Goal: Task Accomplishment & Management: Use online tool/utility

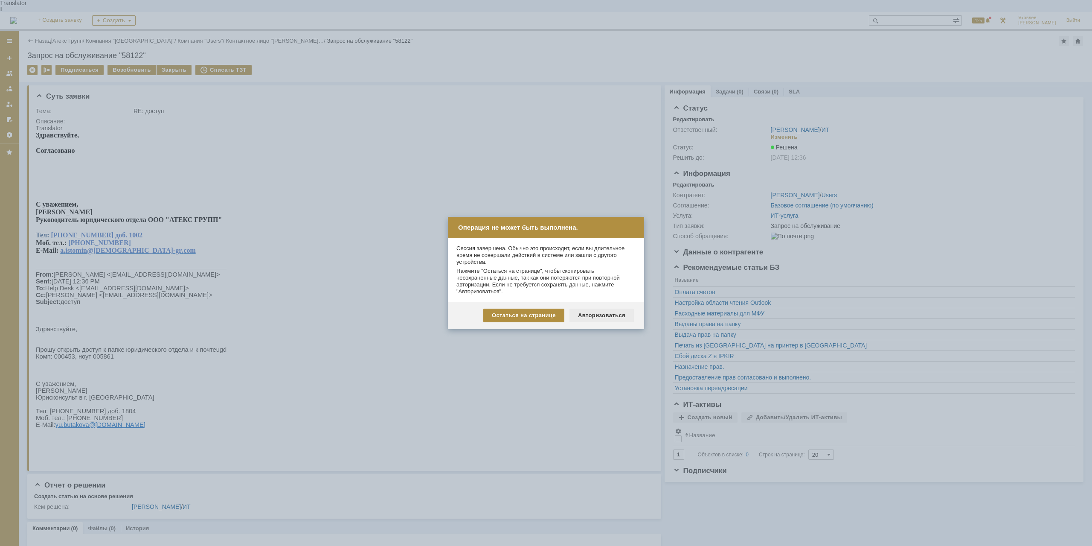
click at [608, 316] on div "Авторизоваться" at bounding box center [602, 315] width 64 height 14
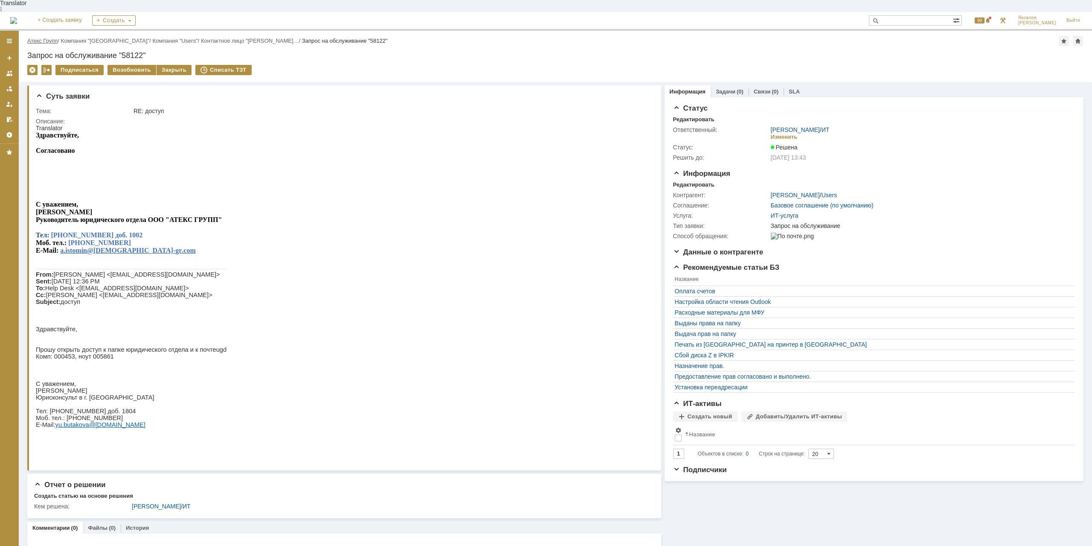
click at [54, 38] on link "Атекс Групп" at bounding box center [42, 41] width 30 height 6
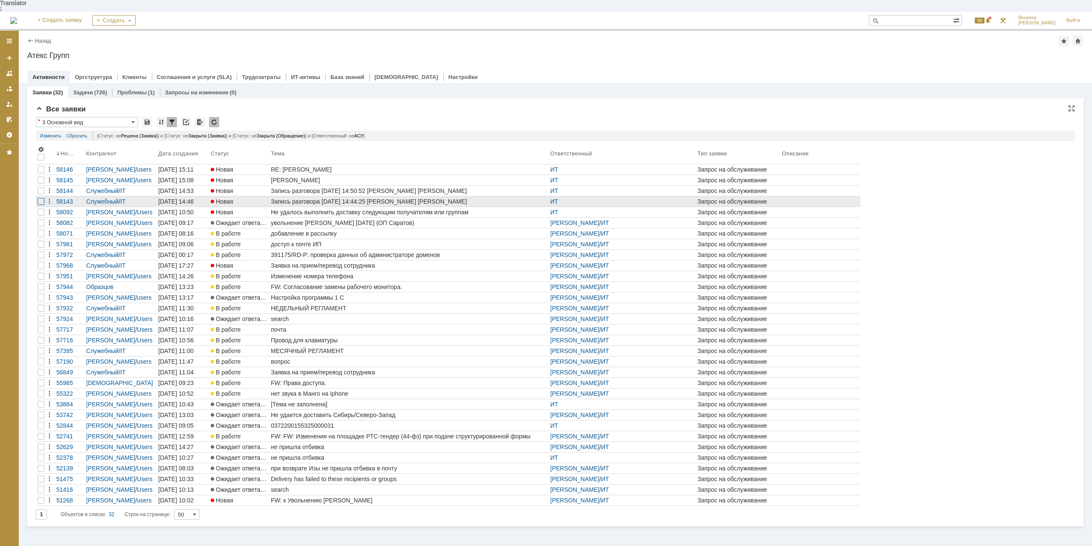
click at [39, 198] on div at bounding box center [41, 201] width 7 height 7
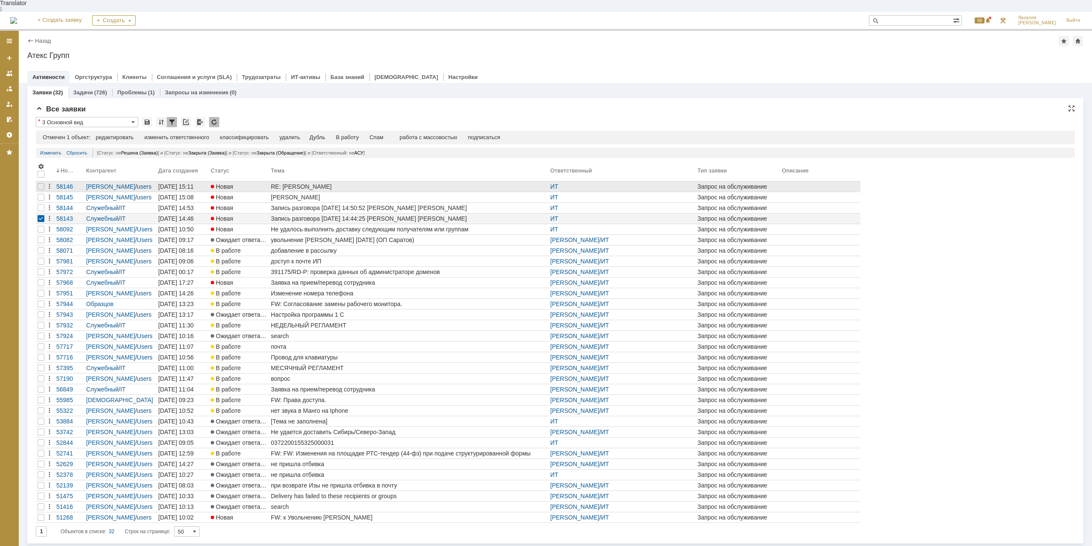
click at [42, 204] on div at bounding box center [41, 207] width 7 height 7
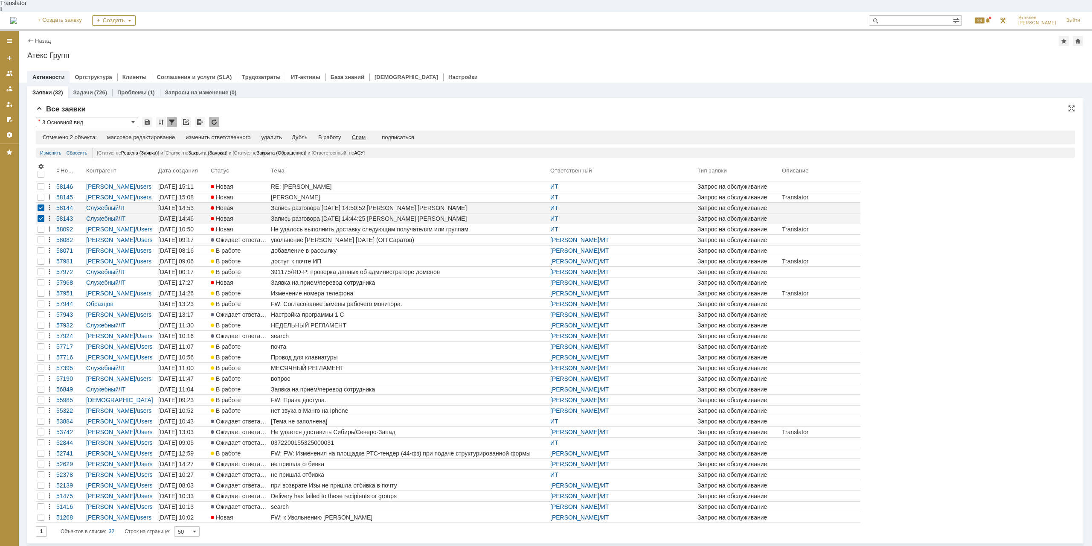
click at [366, 134] on div "Спам" at bounding box center [359, 137] width 14 height 7
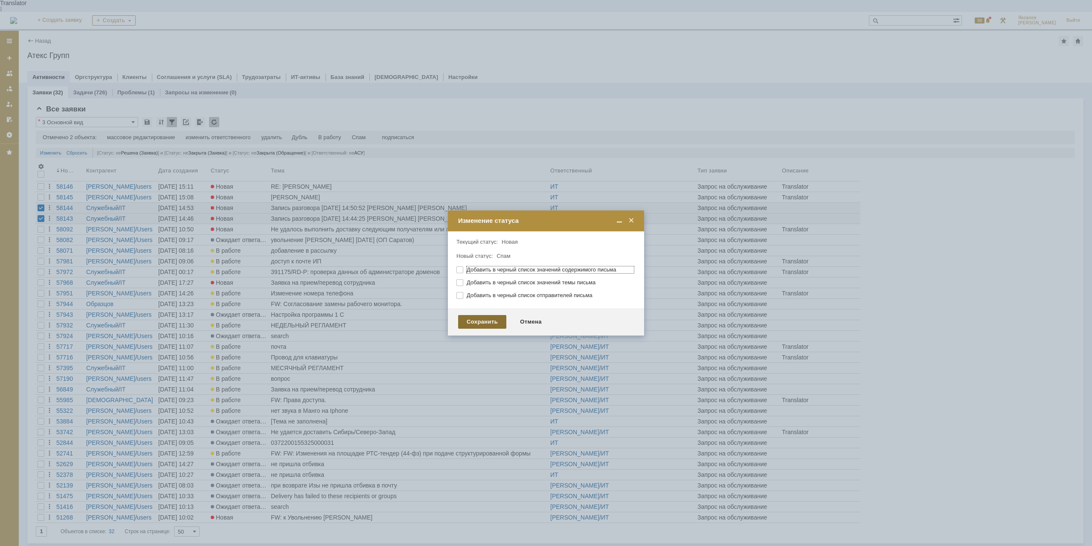
click at [471, 323] on div "Сохранить" at bounding box center [482, 322] width 48 height 14
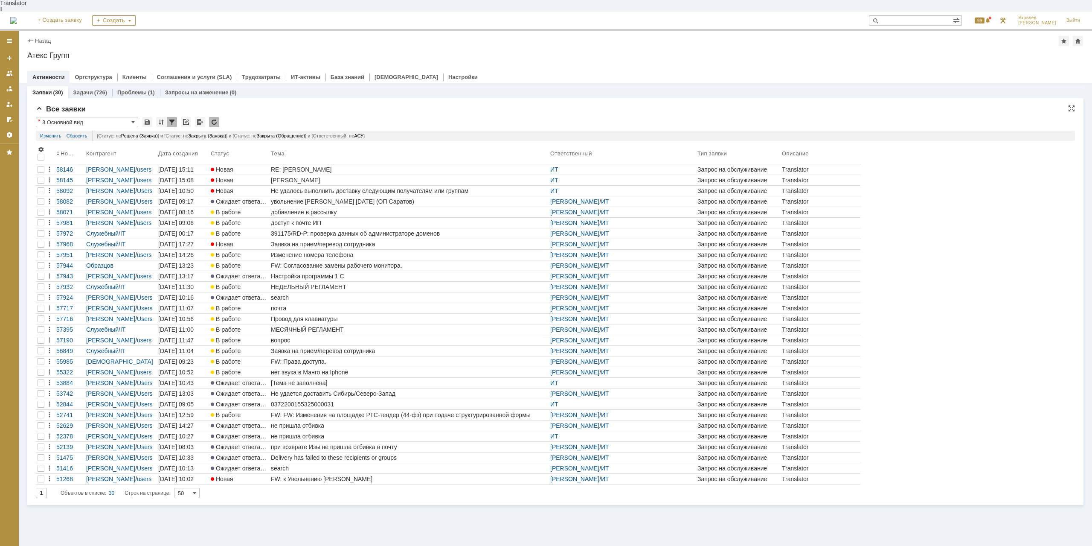
drag, startPoint x: 80, startPoint y: 110, endPoint x: 73, endPoint y: 110, distance: 6.4
click at [79, 117] on input "3 Основной вид" at bounding box center [87, 122] width 102 height 10
click at [76, 117] on input "3 Основной вид" at bounding box center [87, 122] width 102 height 10
click at [916, 15] on input "text" at bounding box center [911, 20] width 84 height 10
type input "3 Основной вид"
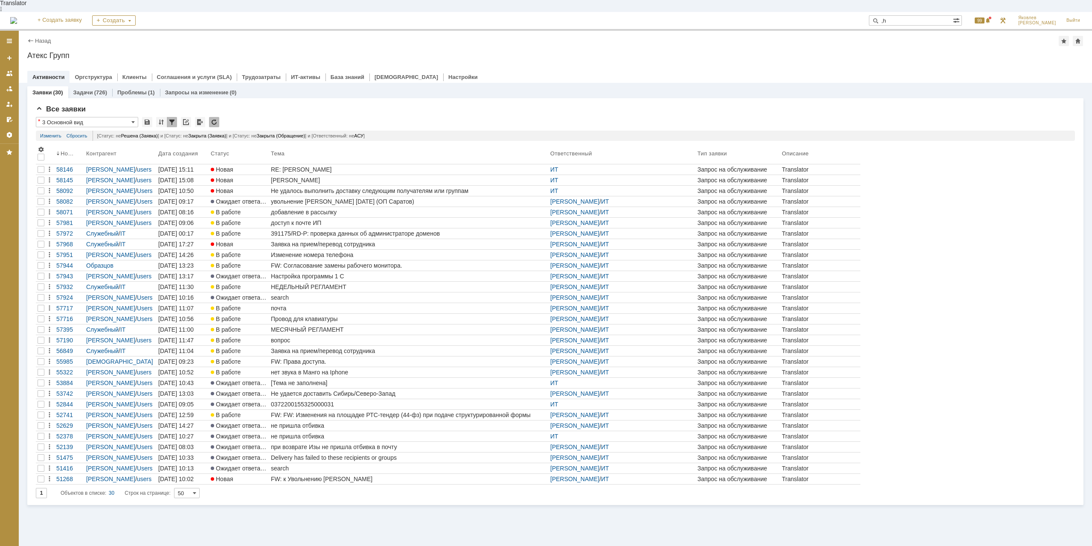
type input ","
click at [869, 15] on input "[PERSON_NAME]" at bounding box center [911, 20] width 84 height 10
type input "58130"
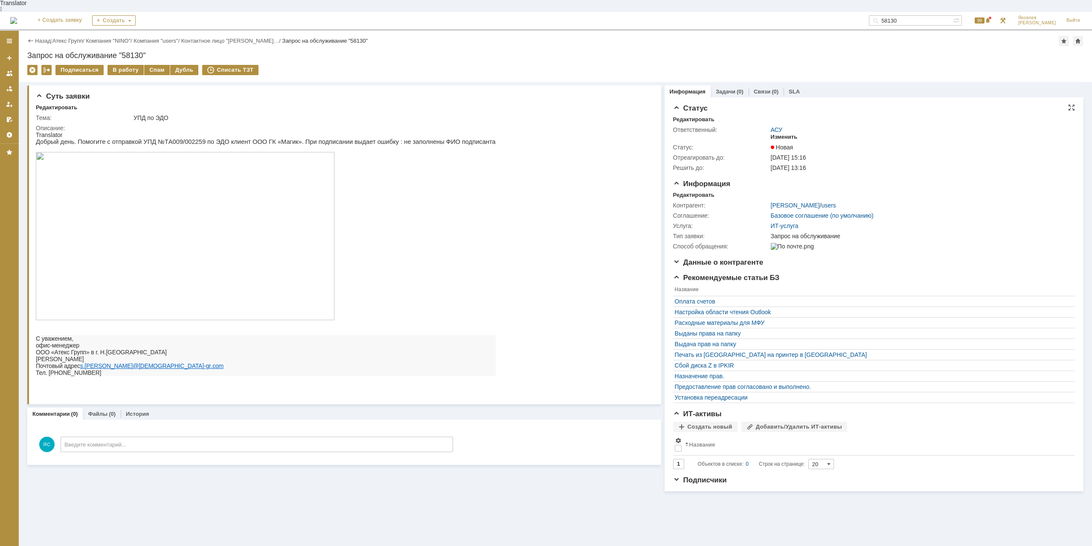
click at [784, 134] on div "Изменить" at bounding box center [784, 137] width 27 height 7
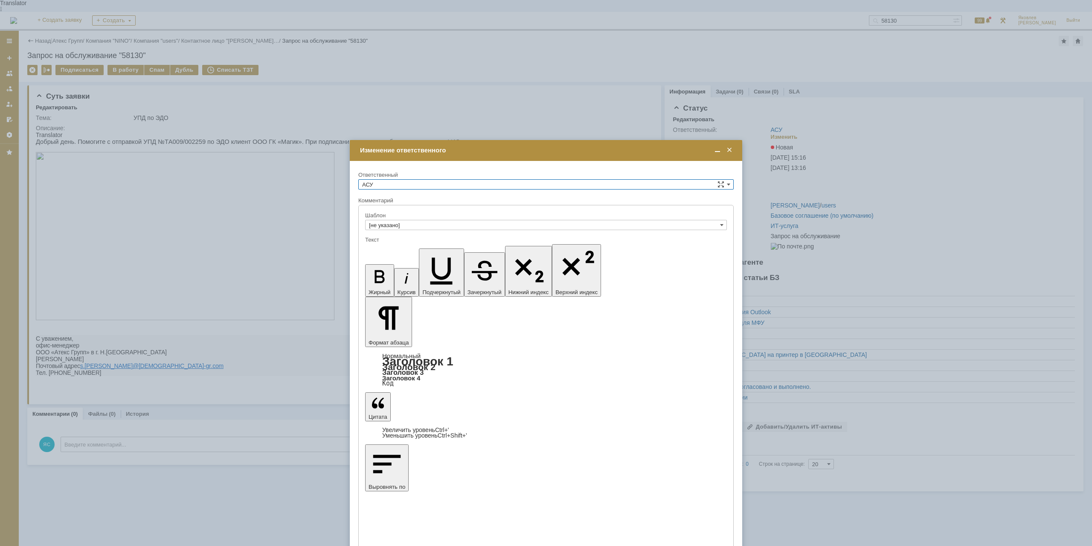
click at [410, 186] on input "АСУ" at bounding box center [545, 184] width 375 height 10
click at [411, 248] on span "[PERSON_NAME]" at bounding box center [546, 245] width 368 height 7
type input "[PERSON_NAME]"
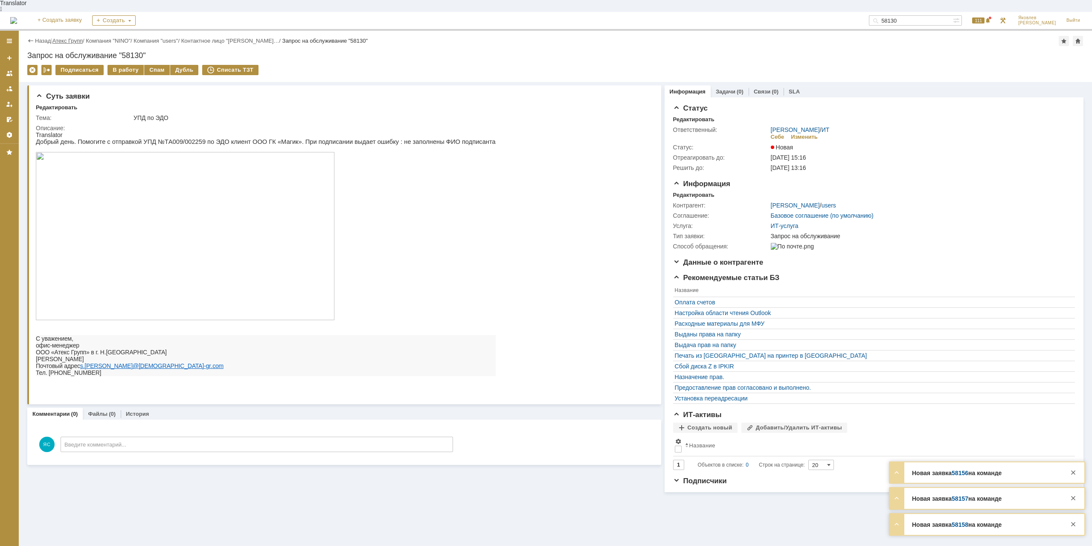
click at [76, 38] on link "Атекс Групп" at bounding box center [67, 41] width 30 height 6
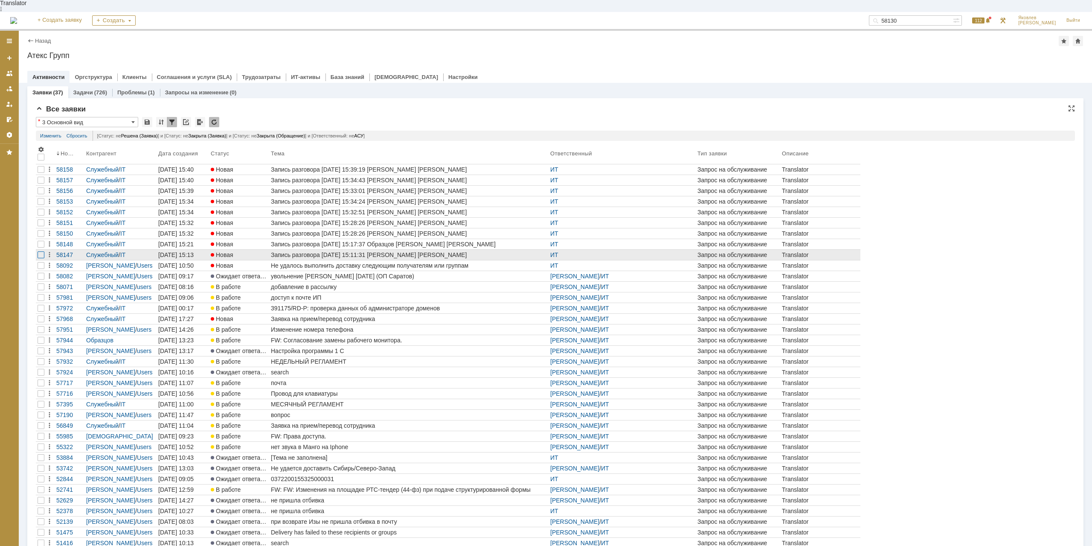
click at [42, 251] on div at bounding box center [41, 254] width 7 height 7
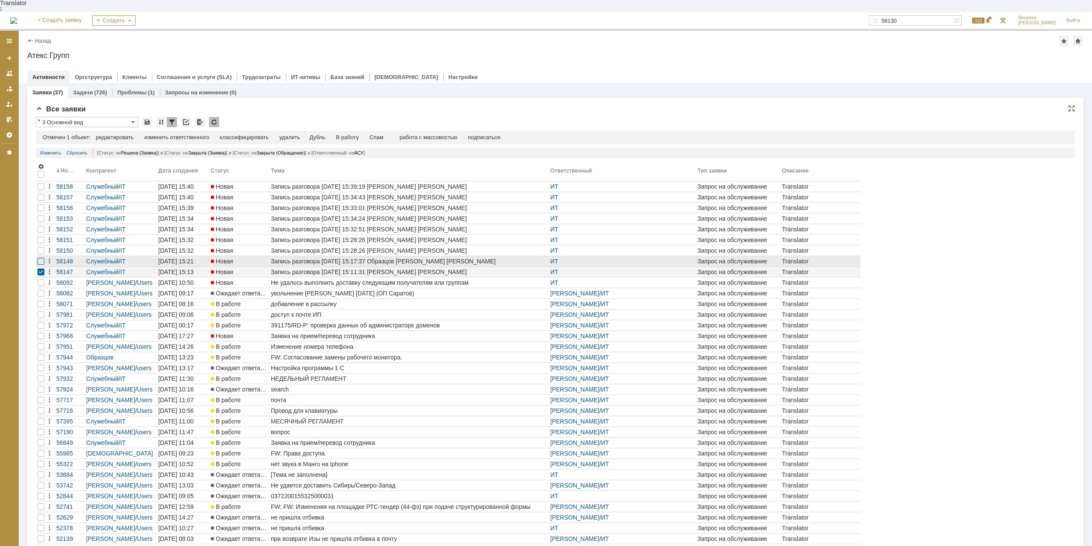
click at [42, 258] on div at bounding box center [41, 261] width 7 height 7
click at [43, 235] on div at bounding box center [41, 240] width 10 height 10
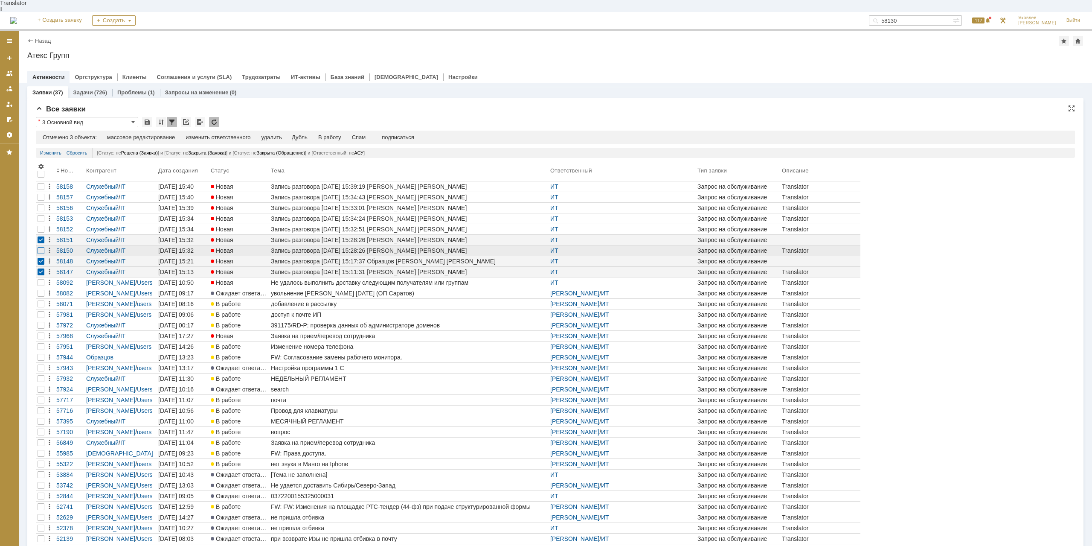
click at [43, 247] on div at bounding box center [41, 250] width 7 height 7
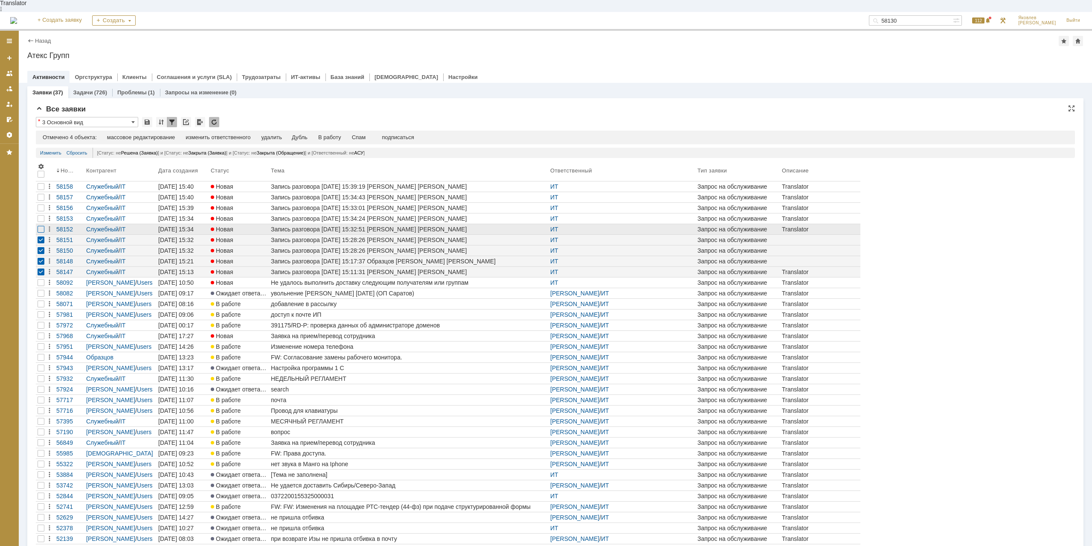
click at [40, 226] on div at bounding box center [41, 229] width 7 height 7
click at [42, 215] on div at bounding box center [41, 218] width 7 height 7
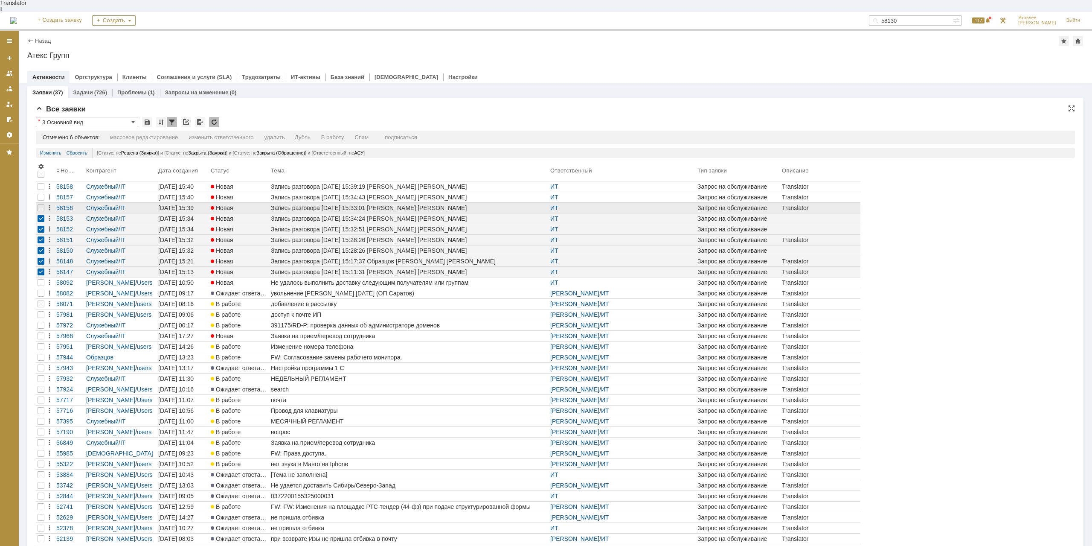
click at [43, 203] on div at bounding box center [41, 208] width 10 height 10
click at [43, 194] on div at bounding box center [41, 197] width 7 height 7
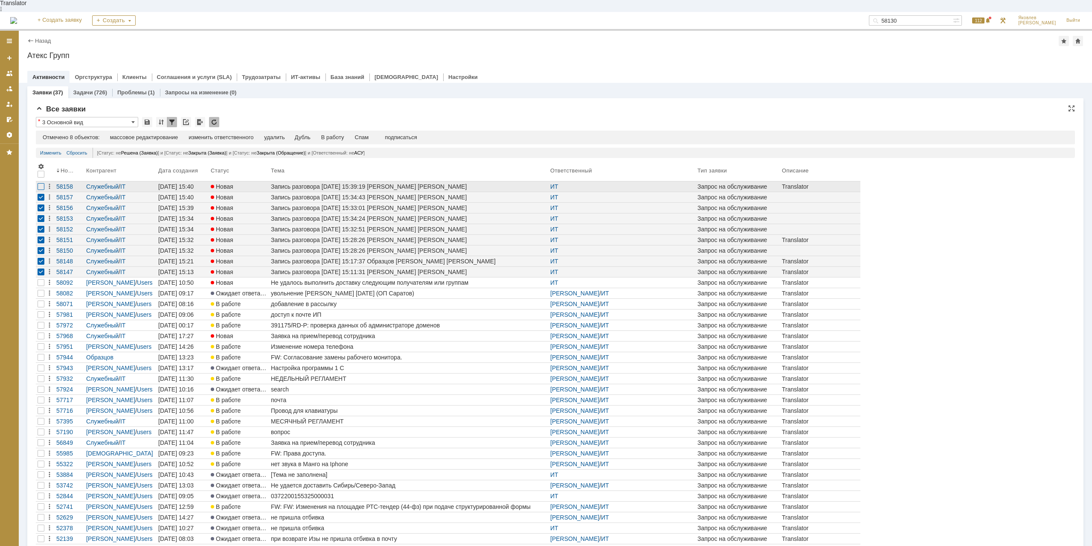
click at [44, 183] on div at bounding box center [41, 186] width 7 height 7
click at [367, 134] on div "Спам" at bounding box center [362, 137] width 14 height 7
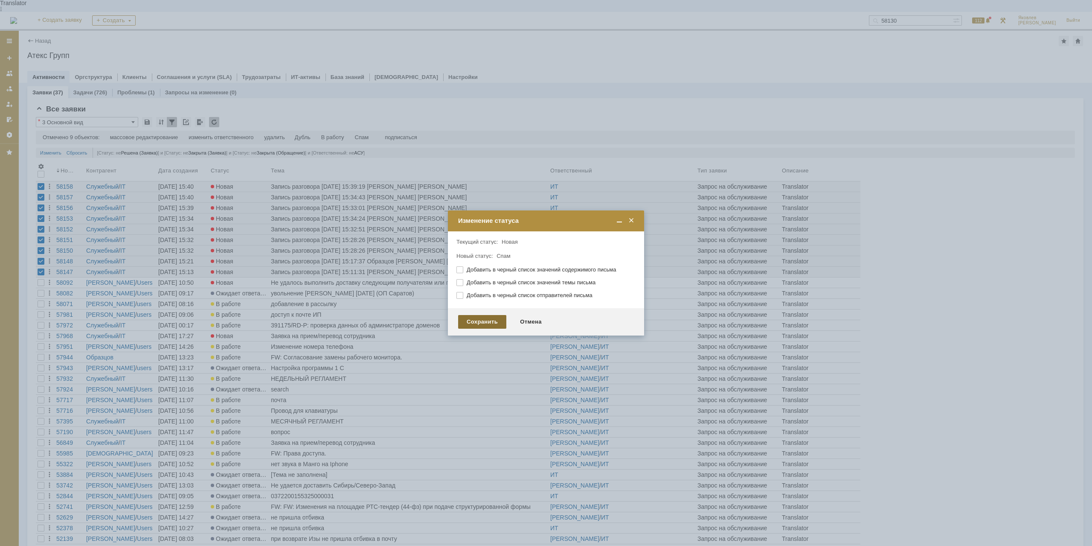
click at [470, 318] on div "Сохранить" at bounding box center [482, 322] width 48 height 14
